Goal: Transaction & Acquisition: Purchase product/service

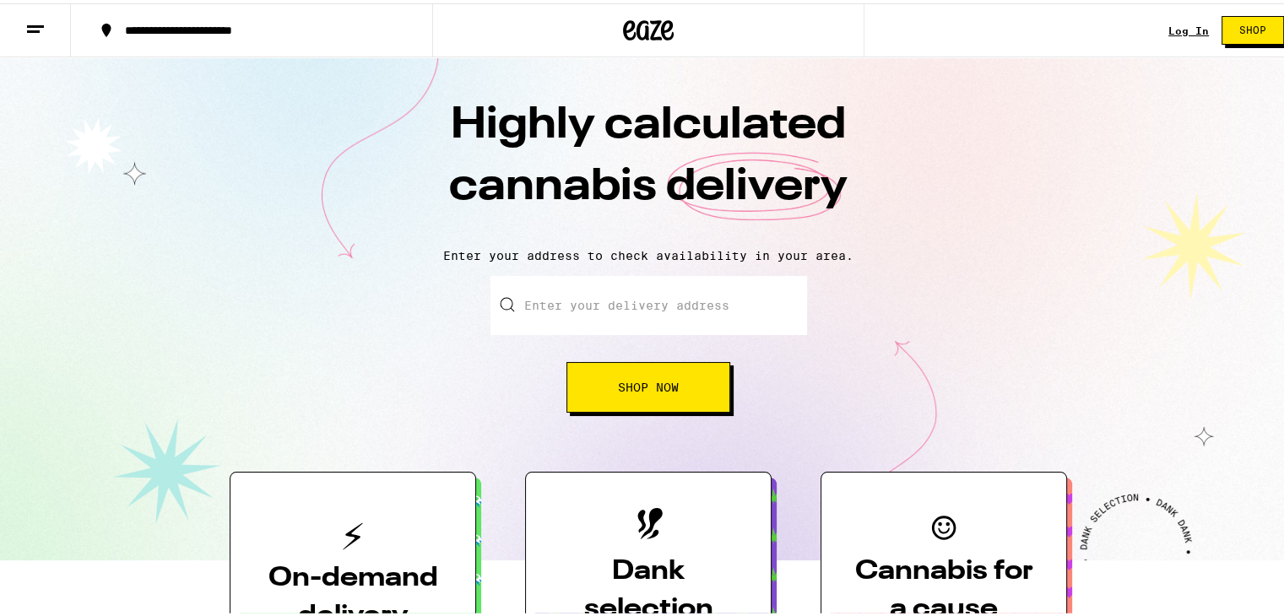
click at [704, 315] on input "Enter your delivery address" at bounding box center [648, 302] width 316 height 59
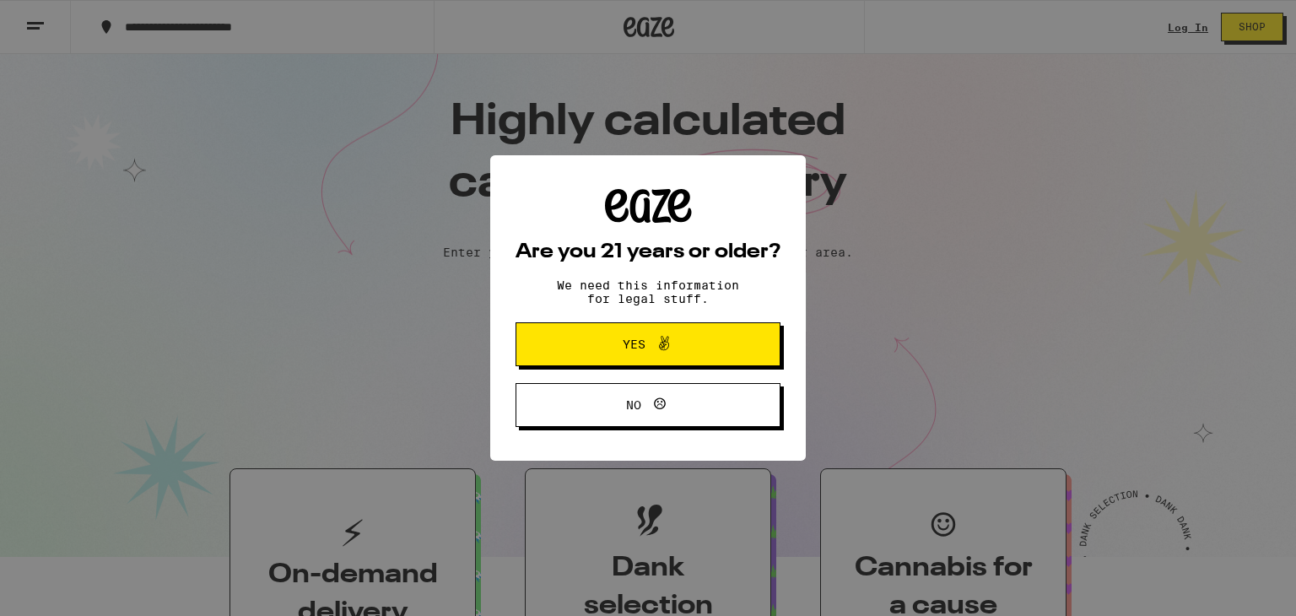
click at [678, 349] on span "Yes" at bounding box center [648, 344] width 128 height 22
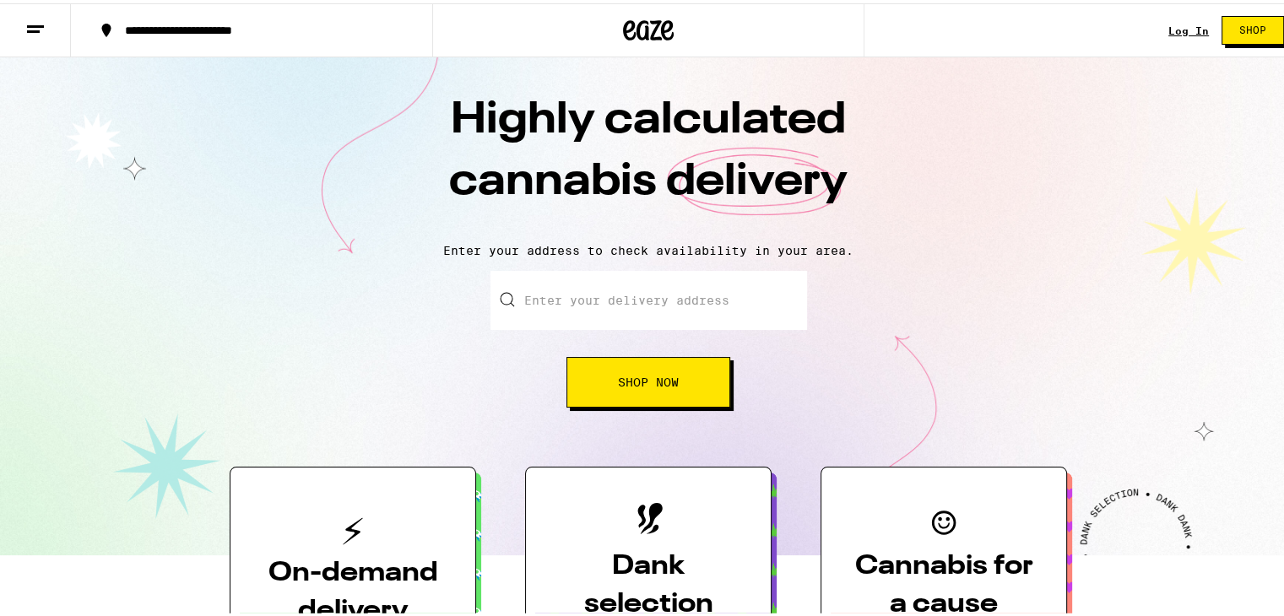
scroll to position [7, 0]
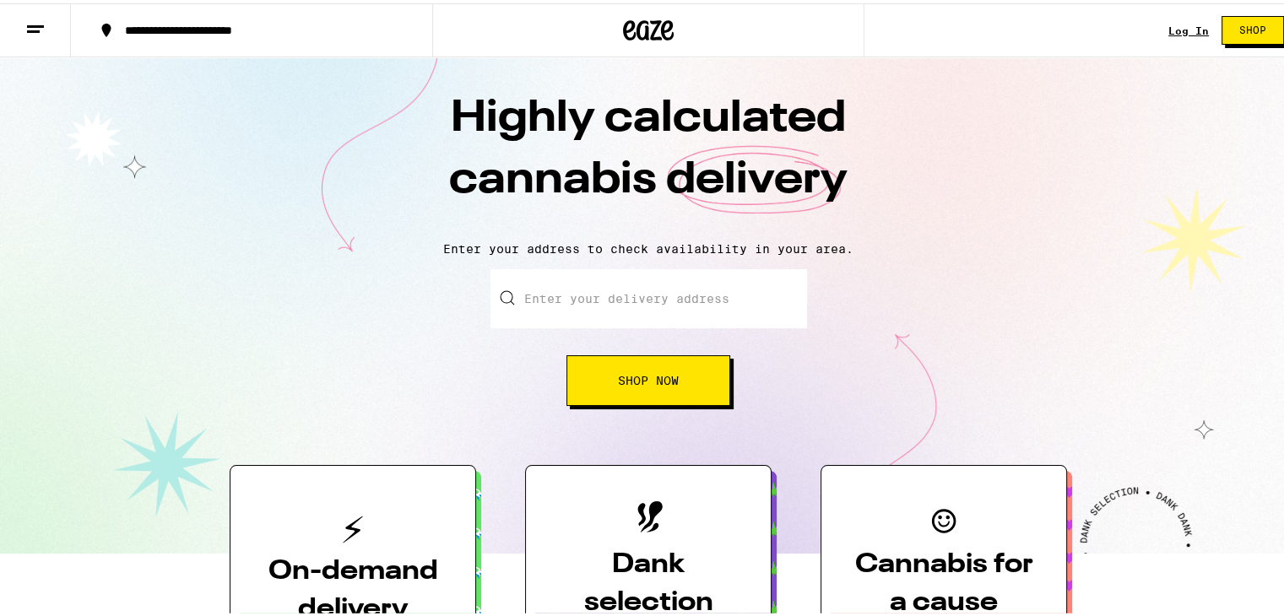
click at [626, 268] on input "Enter your delivery address" at bounding box center [648, 295] width 316 height 59
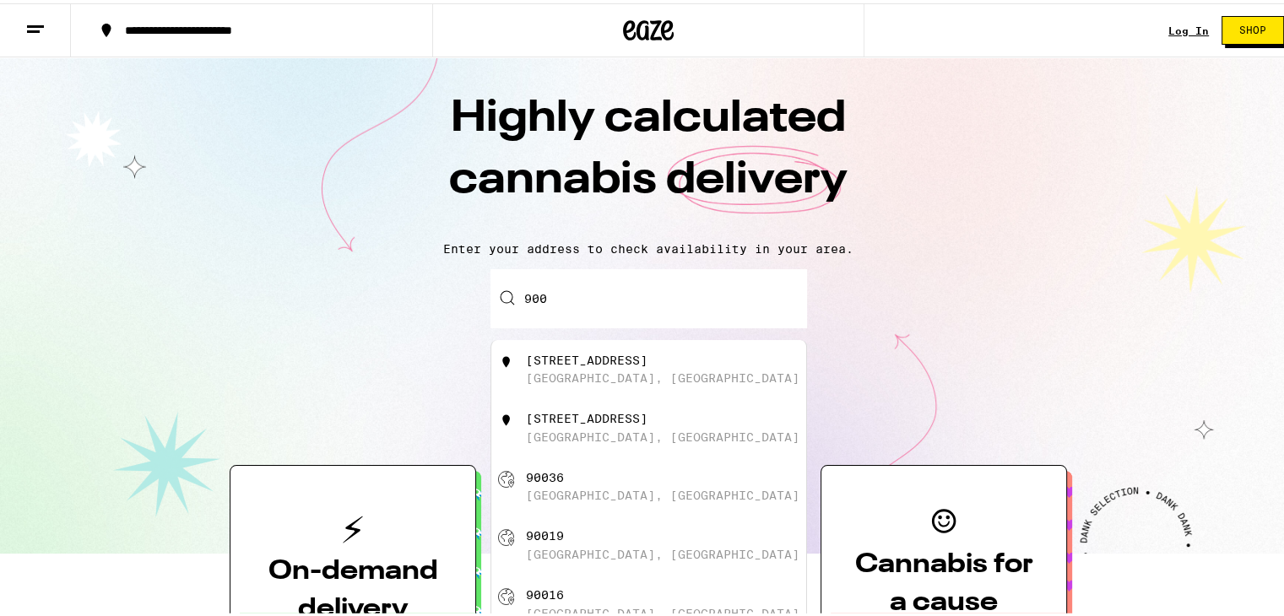
click at [640, 371] on div "[GEOGRAPHIC_DATA], [GEOGRAPHIC_DATA]" at bounding box center [662, 375] width 273 height 14
type input "[STREET_ADDRESS]"
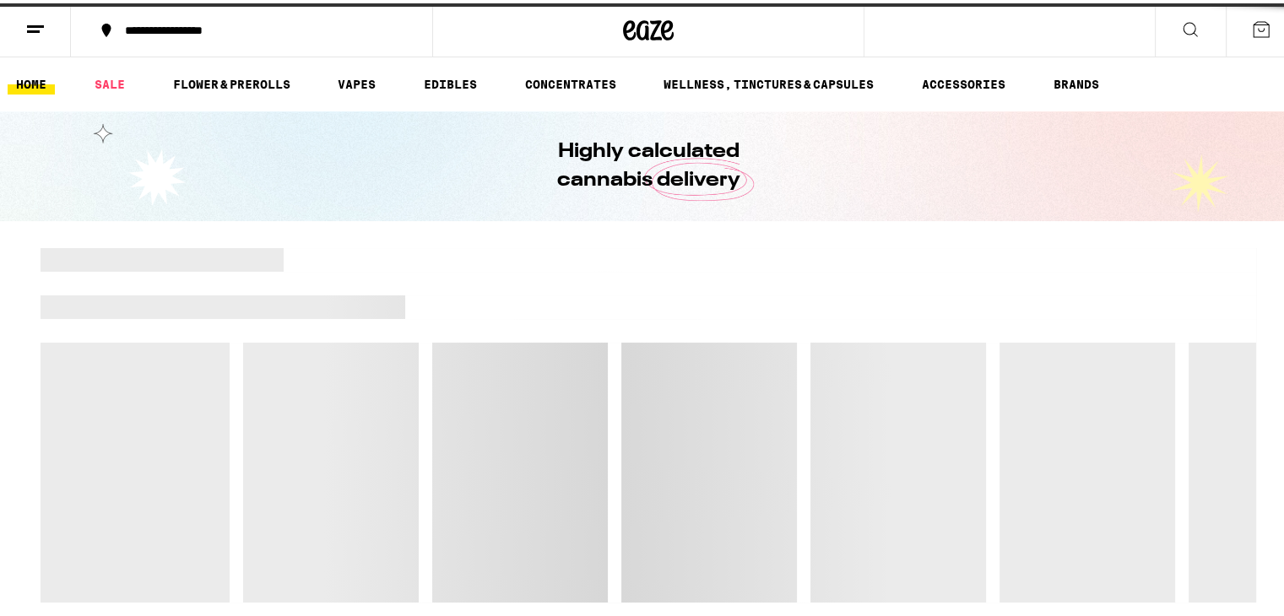
click at [640, 371] on div at bounding box center [648, 422] width 1215 height 354
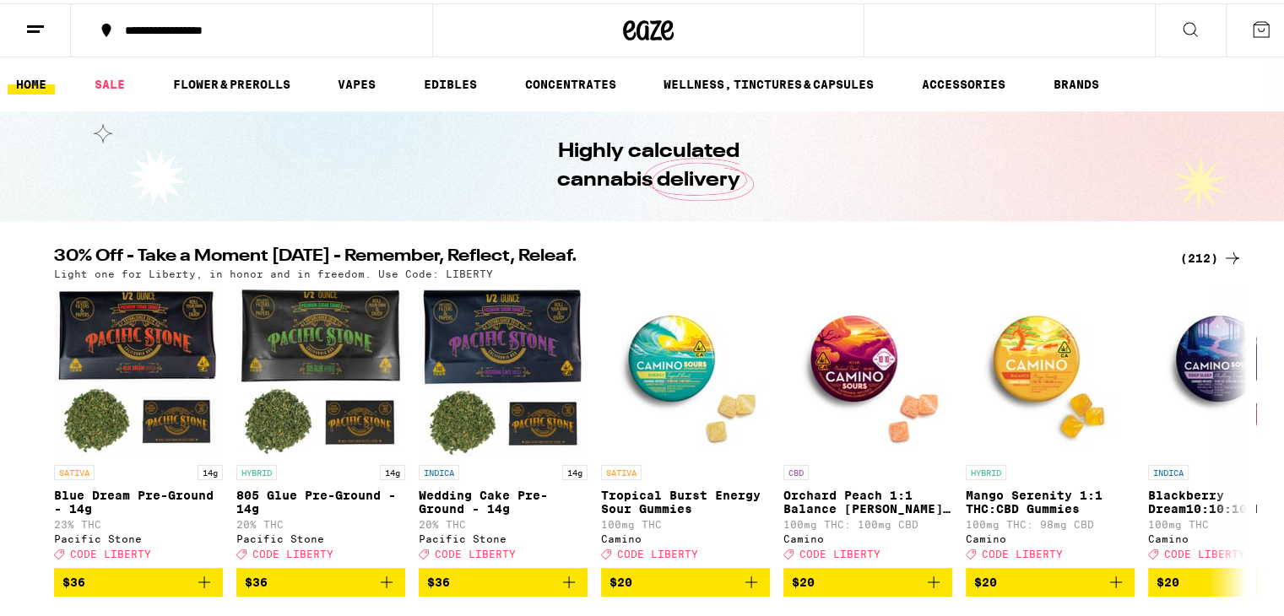
click at [1180, 26] on icon at bounding box center [1190, 26] width 20 height 20
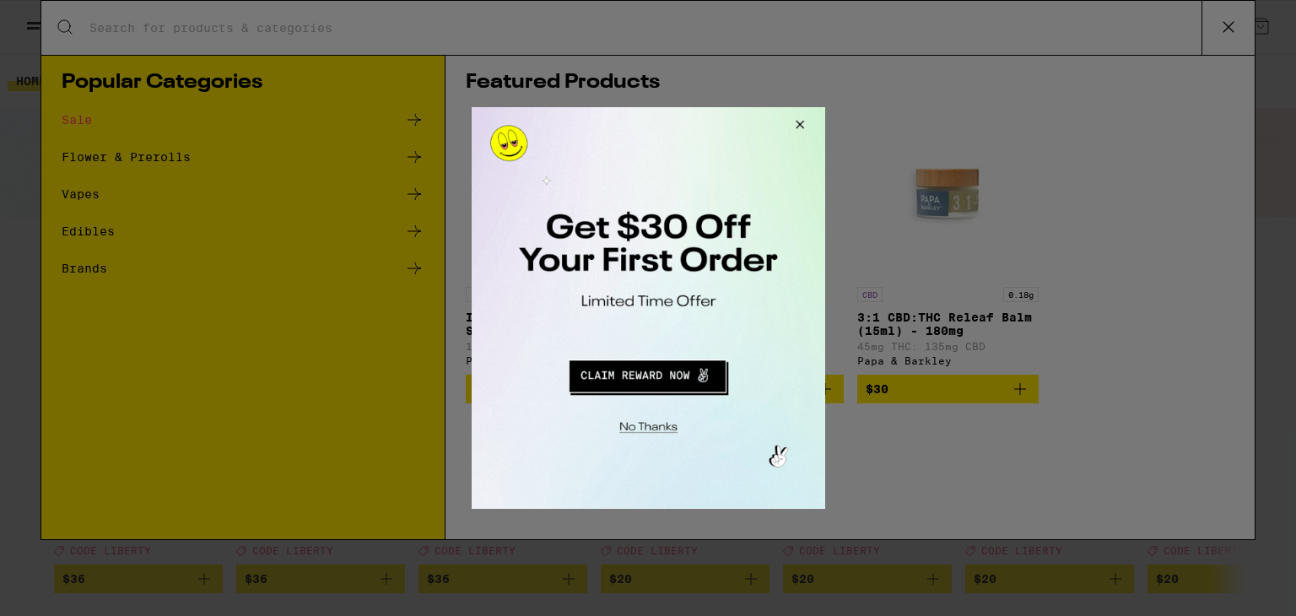
click at [427, 29] on div at bounding box center [648, 308] width 1296 height 616
click at [418, 19] on div at bounding box center [648, 308] width 1296 height 616
click at [793, 135] on button "Close Modal" at bounding box center [797, 127] width 46 height 41
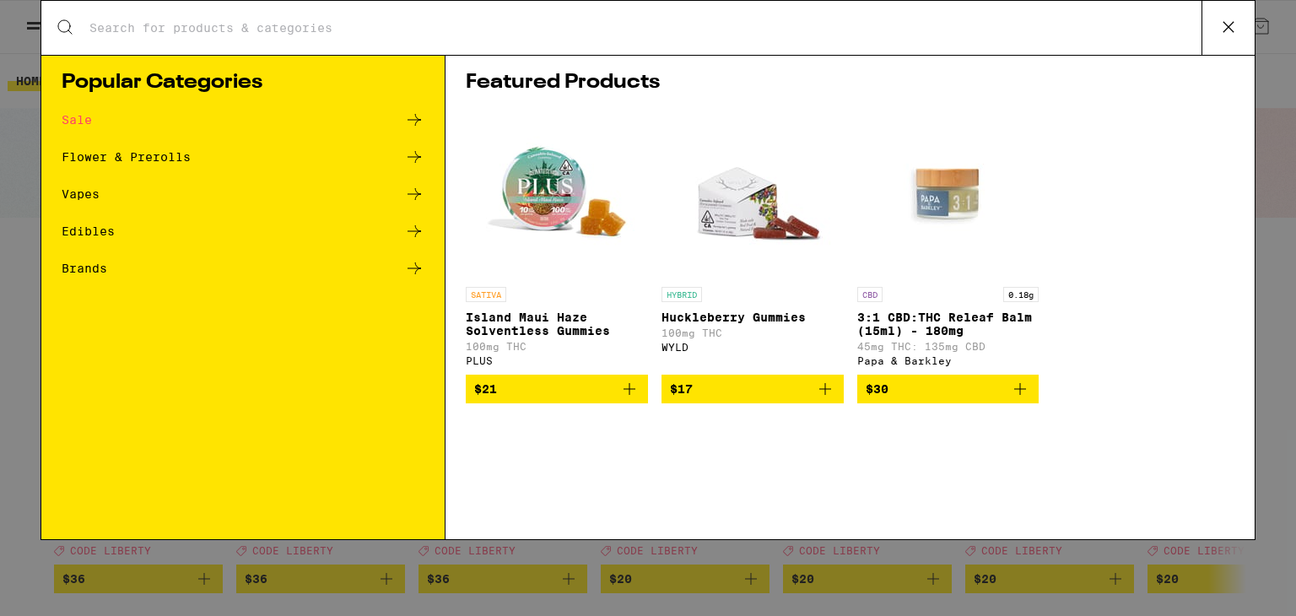
click at [432, 14] on div "Search for Products" at bounding box center [648, 28] width 1214 height 54
click at [305, 35] on input "Search for Products" at bounding box center [645, 27] width 1113 height 15
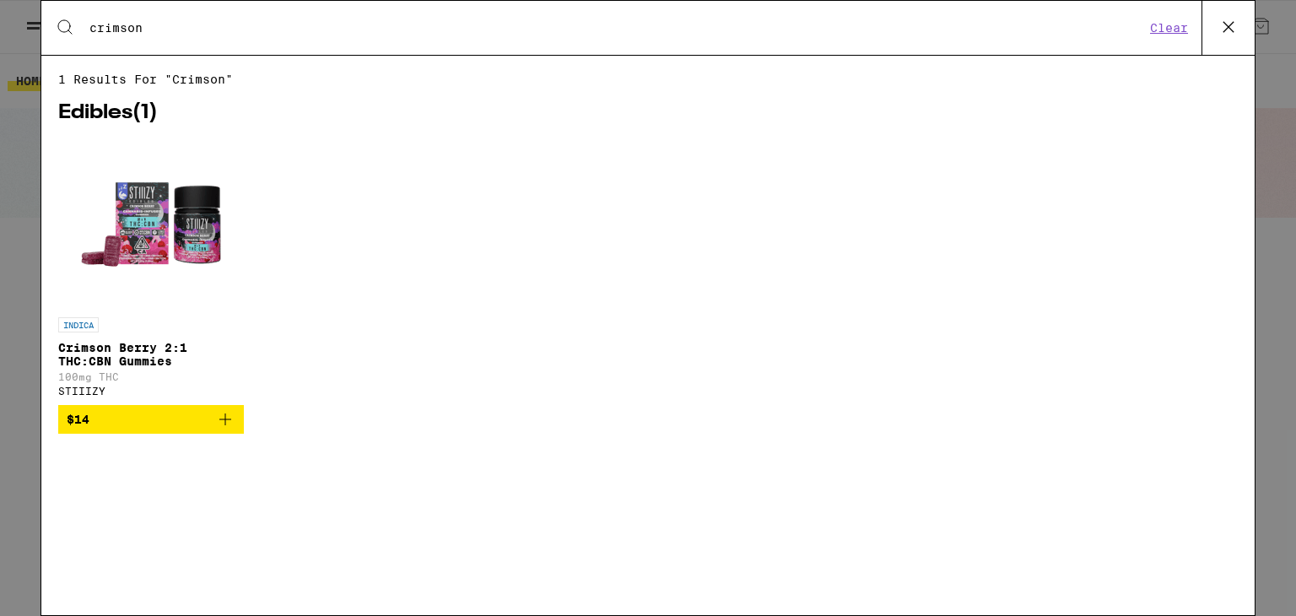
type input "crimson"
click at [229, 423] on icon "Add to bag" at bounding box center [225, 419] width 20 height 20
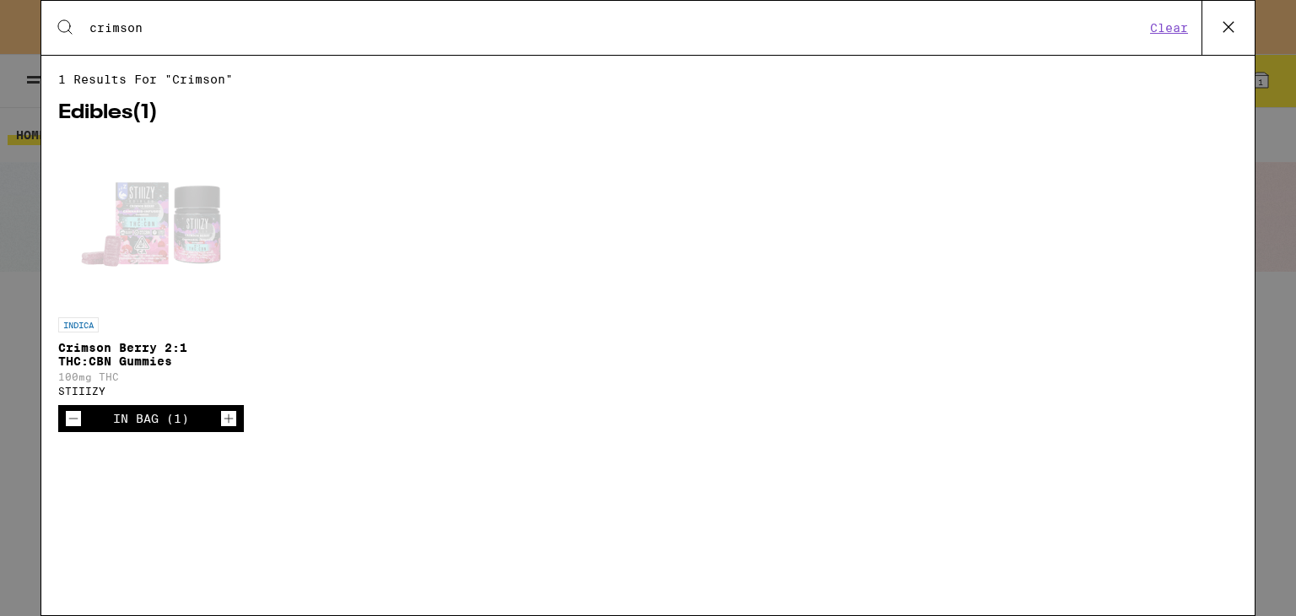
click at [229, 423] on icon "Increment" at bounding box center [228, 418] width 15 height 20
click at [1239, 31] on icon at bounding box center [1228, 26] width 25 height 25
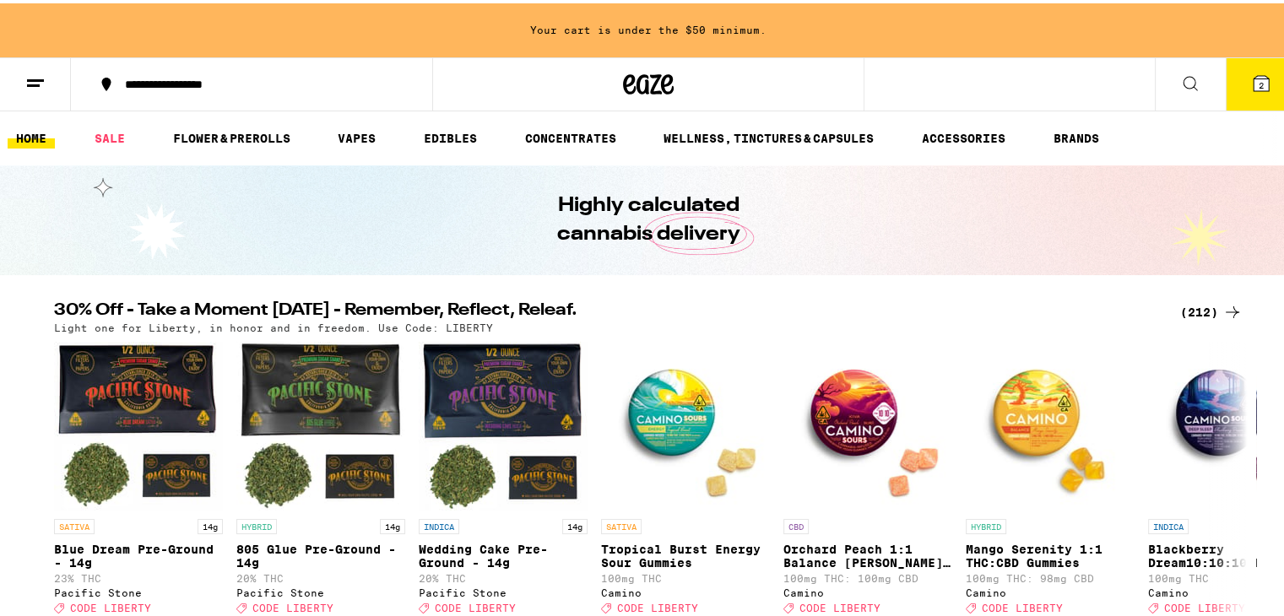
click at [1242, 119] on ul "HOME SALE FLOWER & PREROLLS VAPES EDIBLES CONCENTRATES WELLNESS, TINCTURES & CA…" at bounding box center [648, 135] width 1296 height 54
click at [1253, 81] on icon at bounding box center [1260, 80] width 15 height 15
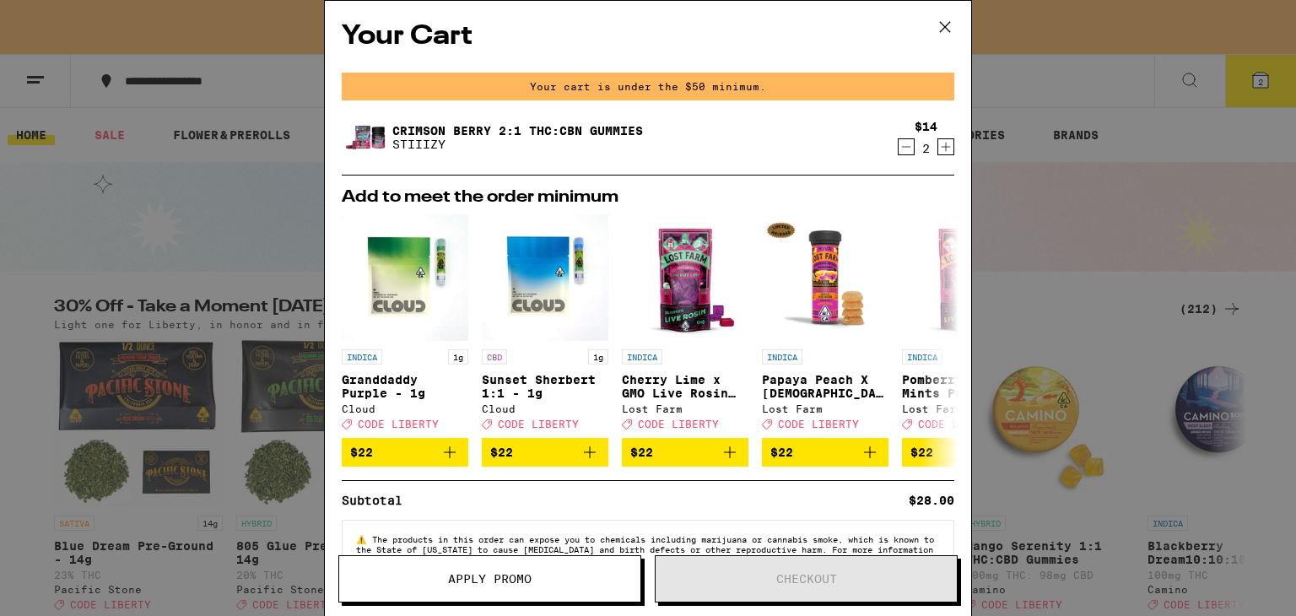
click at [944, 25] on icon at bounding box center [945, 27] width 10 height 10
